Goal: Book appointment/travel/reservation

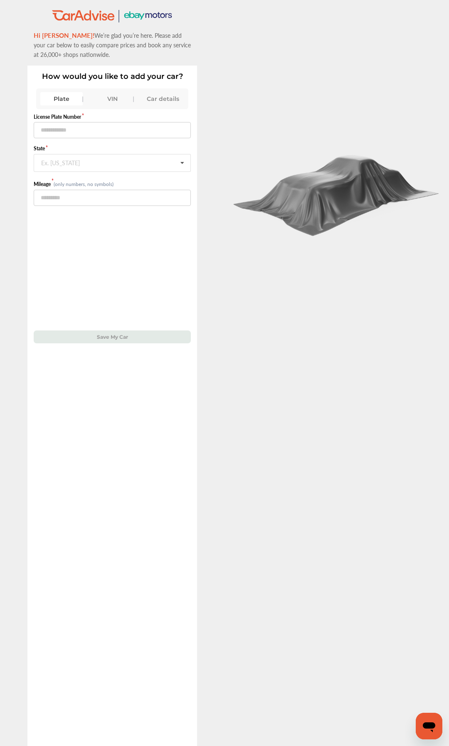
drag, startPoint x: 109, startPoint y: 102, endPoint x: 106, endPoint y: 108, distance: 6.5
click at [109, 102] on div "VIN" at bounding box center [112, 98] width 42 height 13
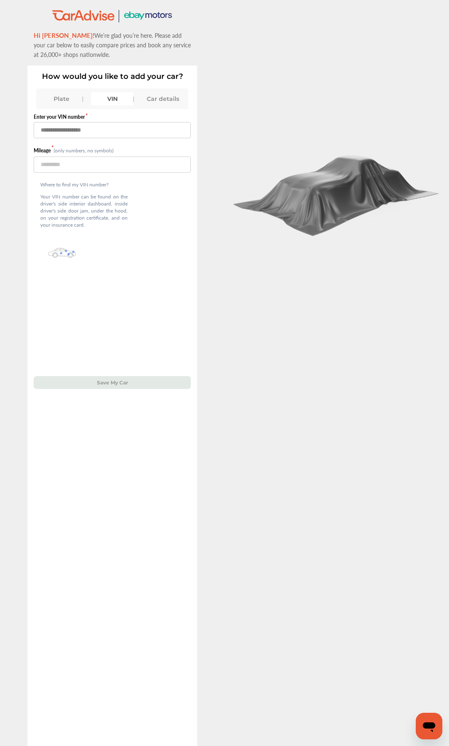
paste input "**********"
type input "**********"
click at [101, 167] on input "number" at bounding box center [112, 165] width 157 height 16
type input "*****"
click at [108, 380] on button "Save My Car" at bounding box center [112, 382] width 157 height 13
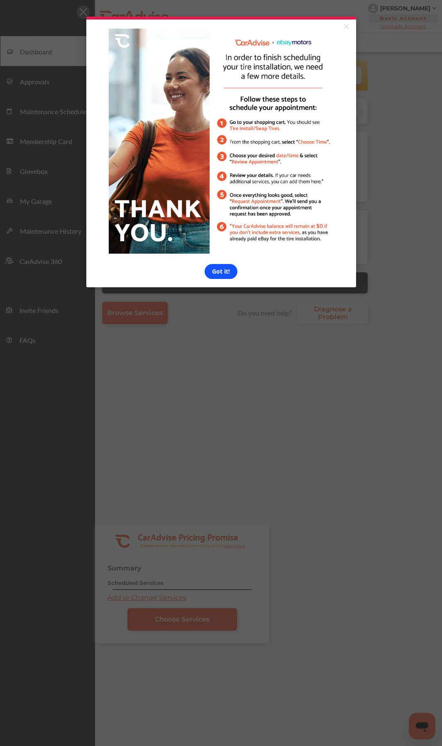
click at [223, 274] on link "Got it!" at bounding box center [221, 271] width 33 height 15
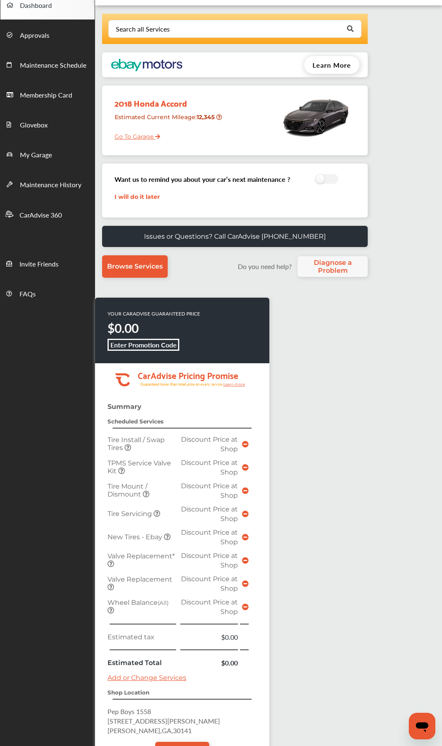
scroll to position [136, 0]
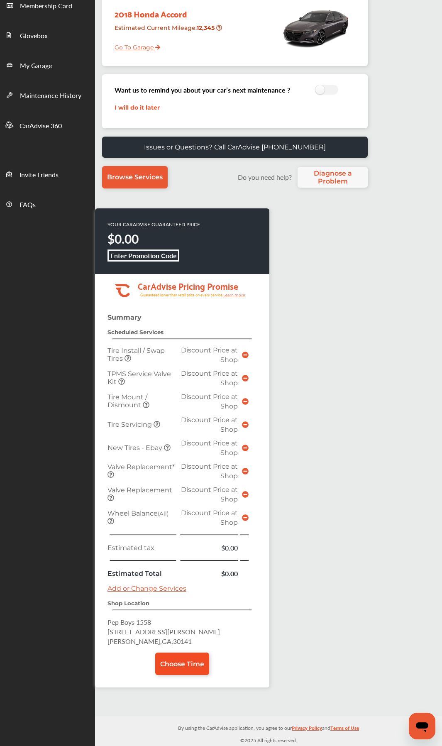
click at [176, 672] on link "Choose Time" at bounding box center [182, 664] width 54 height 22
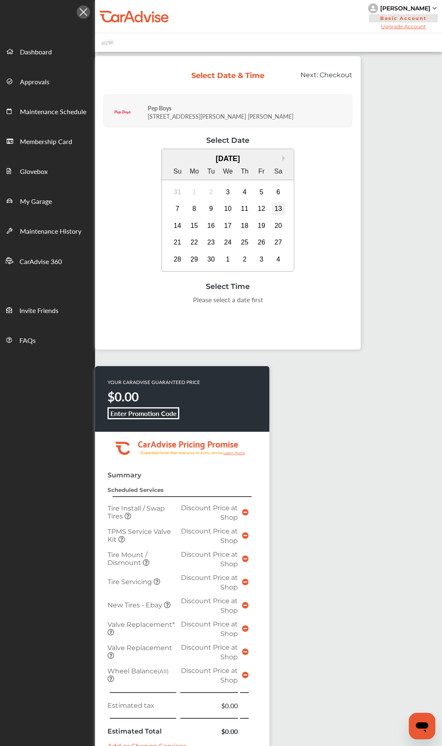
click at [280, 210] on div "13" at bounding box center [278, 208] width 13 height 13
click at [145, 306] on div "8:00 AM" at bounding box center [144, 302] width 39 height 15
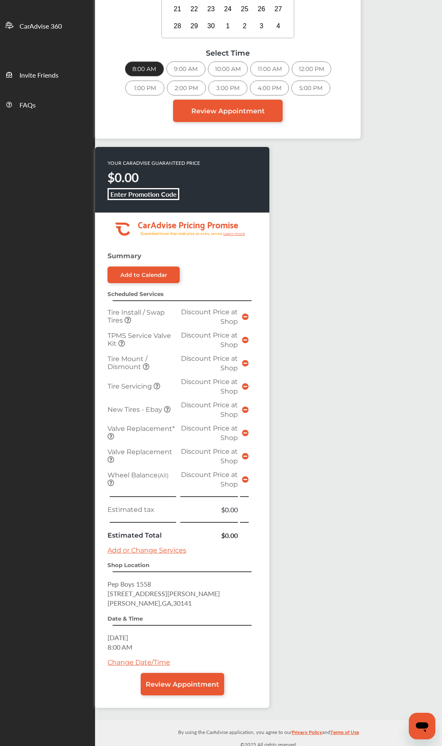
scroll to position [240, 0]
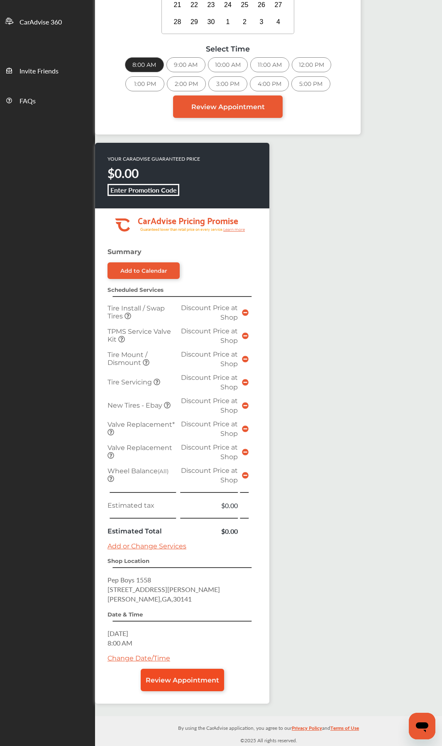
click at [188, 683] on span "Review Appointment" at bounding box center [183, 681] width 74 height 8
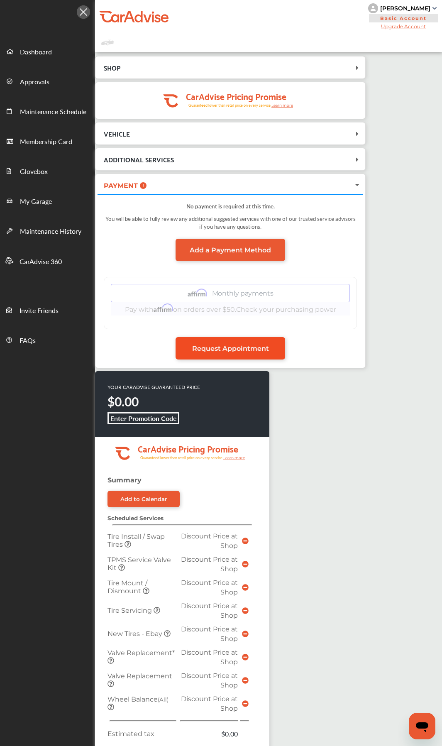
click at [272, 352] on link "Request Appointment" at bounding box center [231, 348] width 110 height 22
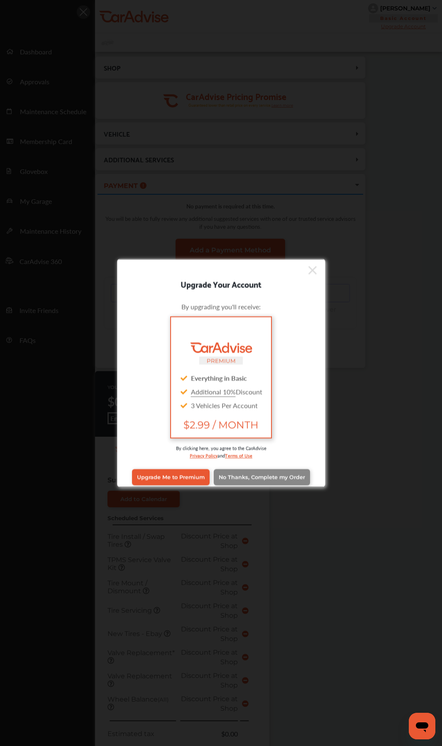
click at [235, 483] on link "No Thanks, Complete my Order" at bounding box center [262, 477] width 96 height 16
